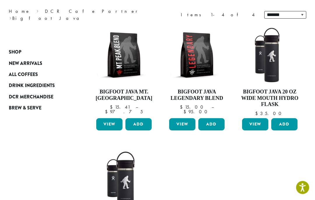
scroll to position [75, 0]
click at [121, 62] on img at bounding box center [124, 55] width 58 height 58
click at [203, 67] on img at bounding box center [197, 55] width 58 height 58
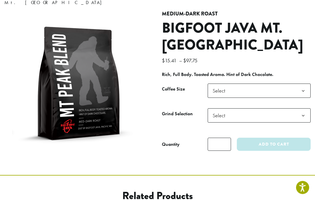
scroll to position [61, 0]
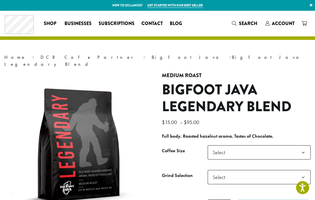
click at [78, 25] on span "Businesses" at bounding box center [77, 23] width 27 height 7
